Goal: Task Accomplishment & Management: Manage account settings

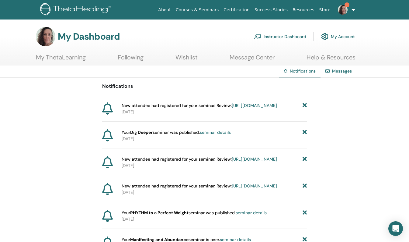
click at [232, 108] on link "https://member.thetahealing.com/instructor/seminar/377198/attendees" at bounding box center [254, 105] width 45 height 5
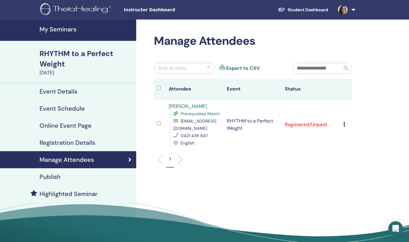
click at [58, 31] on h4 "My Seminars" at bounding box center [86, 29] width 93 height 7
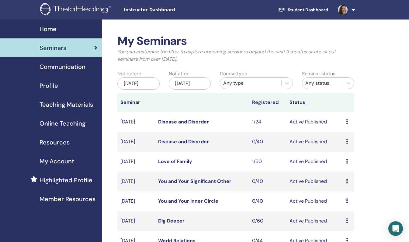
click at [184, 164] on link "Love of Family" at bounding box center [175, 161] width 34 height 6
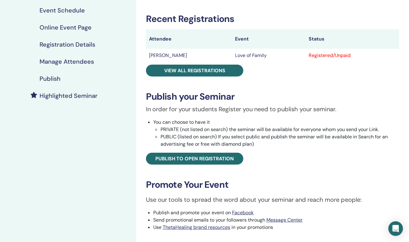
scroll to position [88, 0]
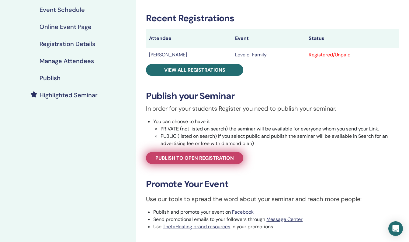
click at [215, 158] on span "Publish to open registration" at bounding box center [195, 158] width 79 height 6
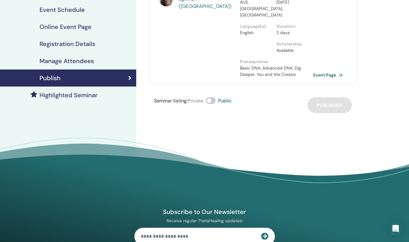
click at [73, 27] on h4 "Online Event Page" at bounding box center [66, 26] width 52 height 7
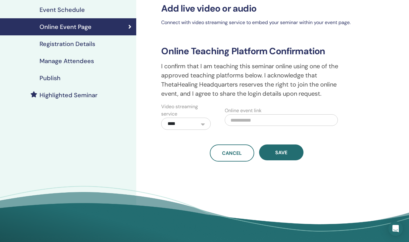
click at [57, 46] on h4 "Registration Details" at bounding box center [68, 43] width 56 height 7
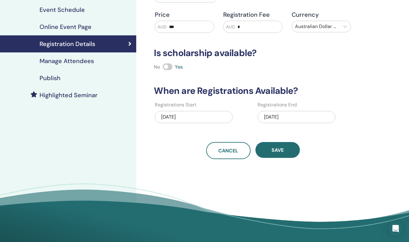
click at [72, 10] on h4 "Event Schedule" at bounding box center [62, 9] width 45 height 7
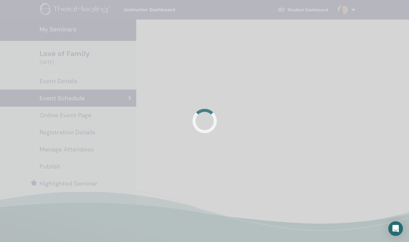
click at [65, 81] on div at bounding box center [204, 121] width 409 height 242
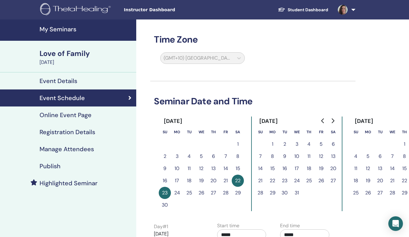
click at [61, 55] on div "Love of Family" at bounding box center [86, 53] width 93 height 10
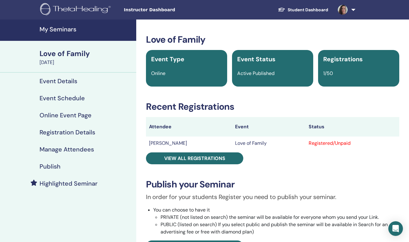
click at [74, 115] on h4 "Online Event Page" at bounding box center [66, 114] width 52 height 7
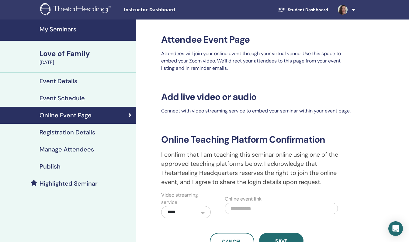
click at [66, 98] on h4 "Event Schedule" at bounding box center [62, 97] width 45 height 7
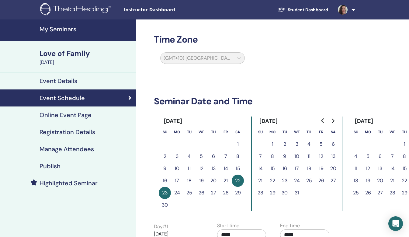
click at [67, 132] on h4 "Registration Details" at bounding box center [68, 131] width 56 height 7
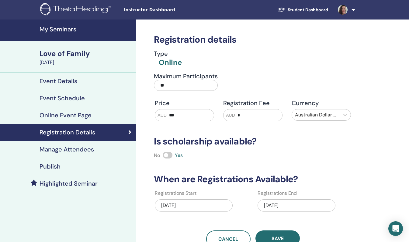
click at [62, 149] on h4 "Manage Attendees" at bounding box center [67, 148] width 54 height 7
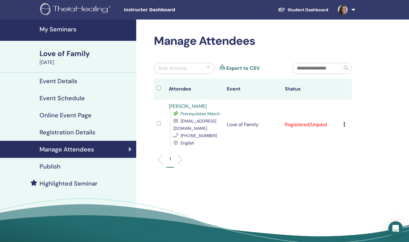
click at [61, 99] on h4 "Event Schedule" at bounding box center [62, 97] width 45 height 7
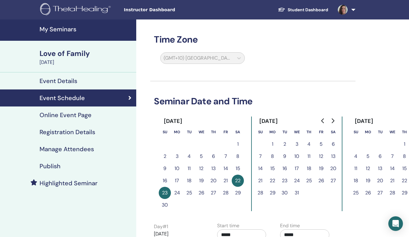
click at [59, 80] on h4 "Event Details" at bounding box center [59, 80] width 38 height 7
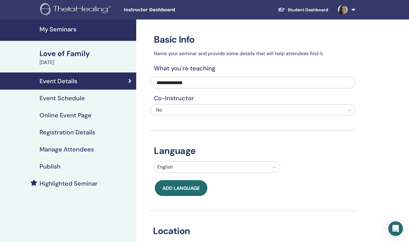
click at [59, 97] on h4 "Event Schedule" at bounding box center [62, 97] width 45 height 7
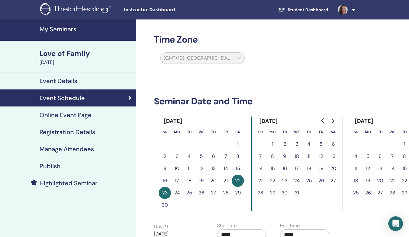
click at [59, 57] on div "Love of Family" at bounding box center [86, 53] width 93 height 10
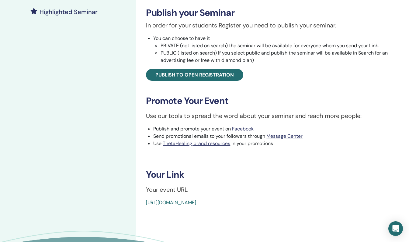
scroll to position [169, 0]
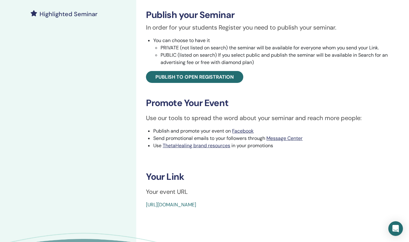
click at [196, 205] on link "[URL][DOMAIN_NAME]" at bounding box center [171, 204] width 50 height 6
